Goal: Transaction & Acquisition: Purchase product/service

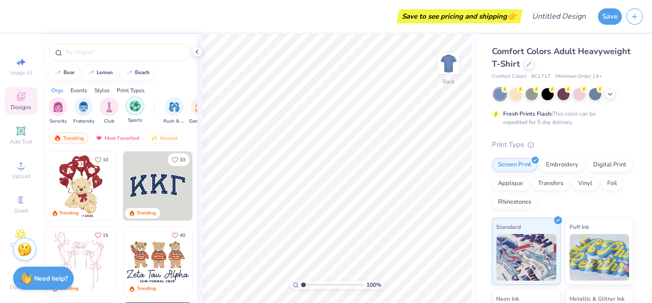
click at [129, 105] on div "filter for Sports" at bounding box center [134, 106] width 19 height 19
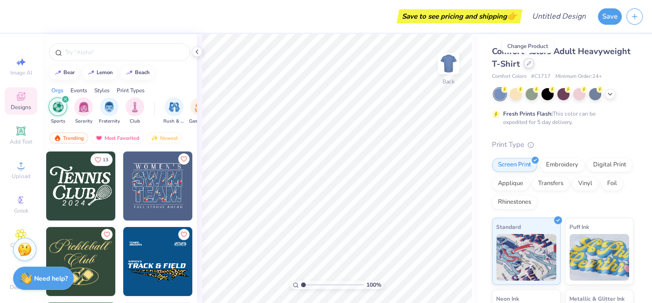
click at [527, 67] on div at bounding box center [528, 63] width 10 height 10
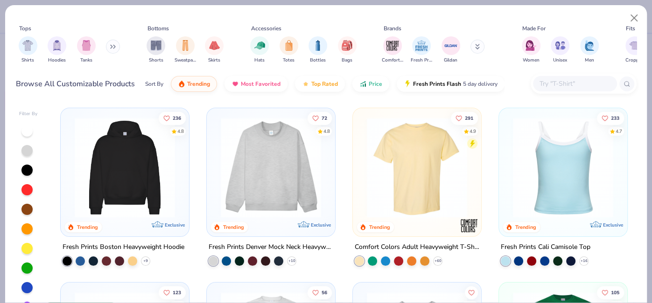
click at [113, 49] on icon at bounding box center [113, 46] width 6 height 5
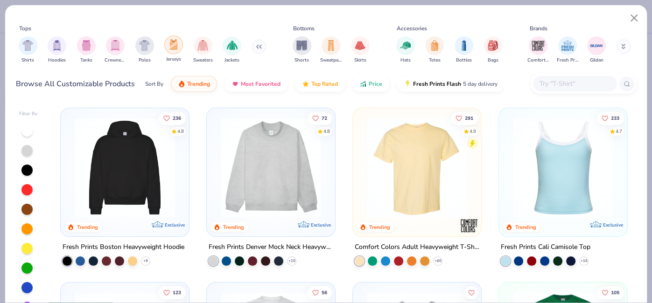
click at [174, 42] on img "filter for Jerseys" at bounding box center [173, 44] width 10 height 11
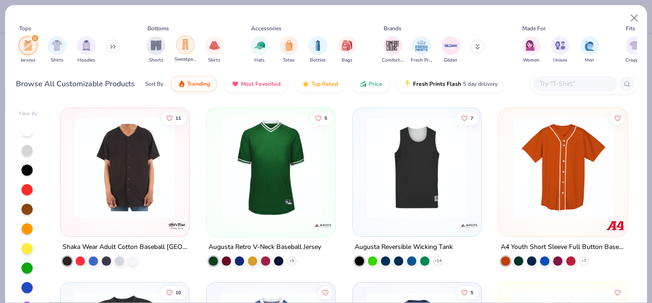
click at [177, 49] on div "filter for Sweatpants" at bounding box center [185, 44] width 19 height 19
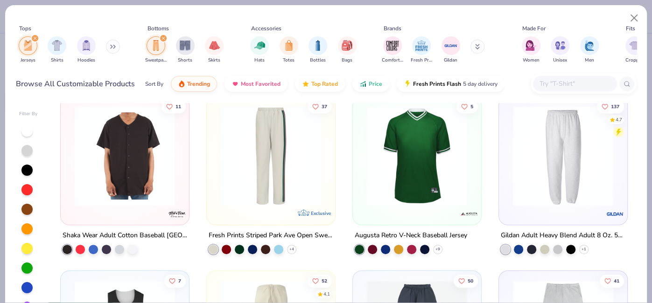
scroll to position [184, 0]
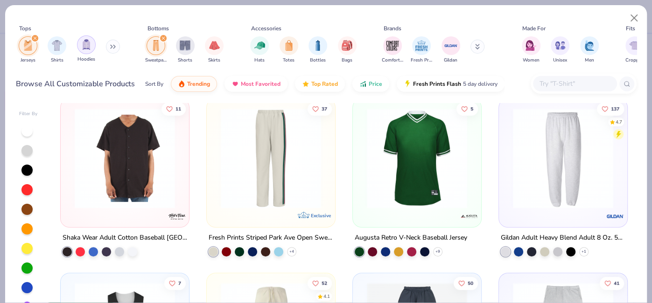
click at [86, 41] on img "filter for Hoodies" at bounding box center [86, 44] width 10 height 11
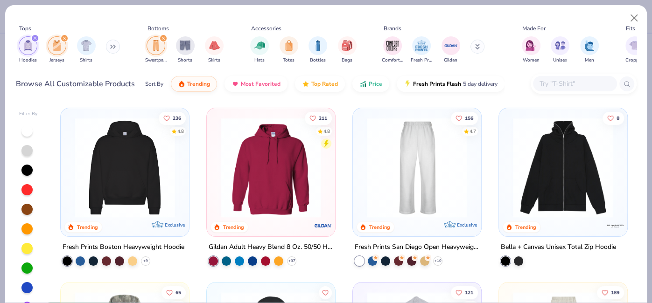
click at [272, 173] on img at bounding box center [271, 168] width 110 height 100
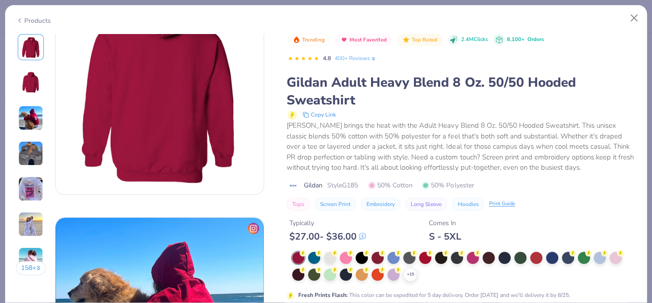
scroll to position [279, 0]
click at [312, 271] on div at bounding box center [314, 274] width 12 height 12
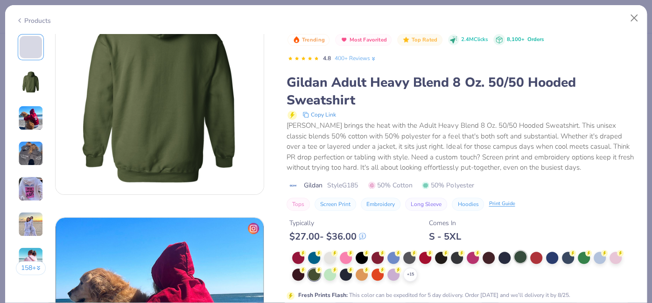
click at [520, 256] on div at bounding box center [520, 257] width 12 height 12
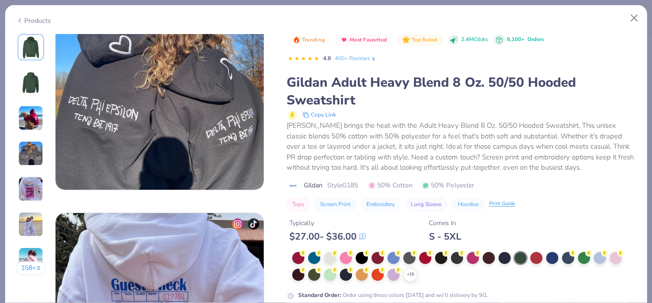
scroll to position [748, 0]
